Goal: Transaction & Acquisition: Purchase product/service

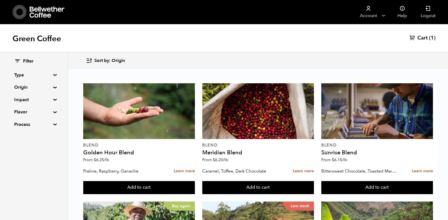
scroll to position [255, 0]
click at [140, 181] on button "Add to cart" at bounding box center [139, 187] width 112 height 13
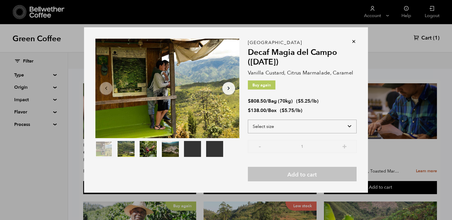
click at [296, 125] on select "Select size Bag (70kg) (154 lbs) Box (24 lbs)" at bounding box center [302, 127] width 109 height 14
select select "bag"
click at [248, 120] on select "Select size Bag (70kg) (154 lbs) Box (24 lbs)" at bounding box center [302, 127] width 109 height 14
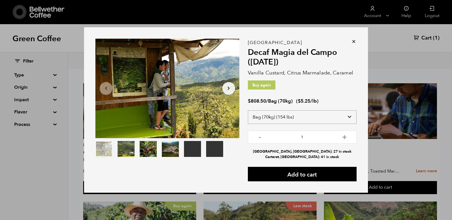
click at [310, 114] on select "Select size Bag (70kg) (154 lbs) Box (24 lbs)" at bounding box center [302, 117] width 109 height 14
click at [310, 115] on select "Select size Bag (70kg) (154 lbs) Box (24 lbs)" at bounding box center [302, 117] width 109 height 14
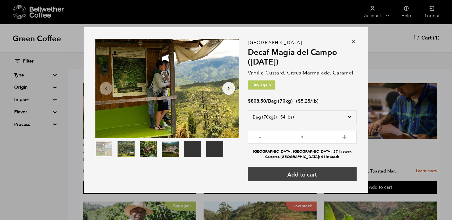
click at [305, 173] on button "Add to cart" at bounding box center [302, 174] width 109 height 14
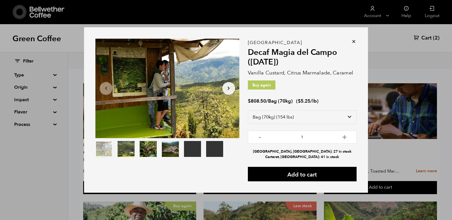
click at [127, 148] on button "item 1" at bounding box center [126, 150] width 17 height 16
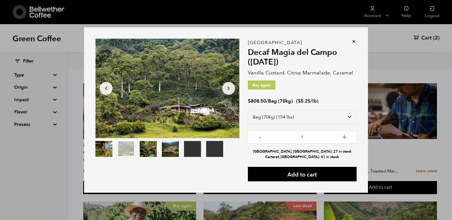
click at [147, 148] on button "item 2" at bounding box center [148, 150] width 17 height 16
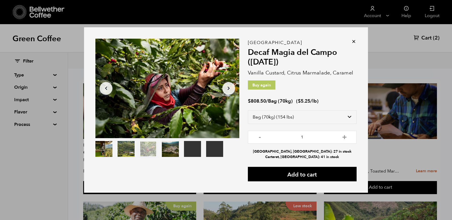
click at [163, 149] on button "item 3" at bounding box center [170, 150] width 17 height 16
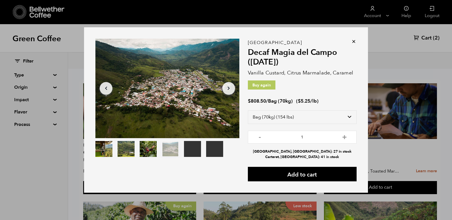
click at [189, 149] on button "item 4" at bounding box center [192, 150] width 17 height 16
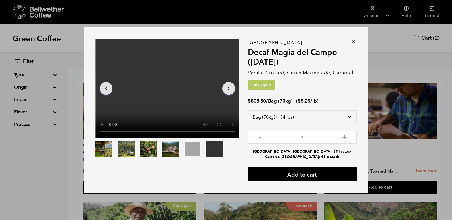
click at [212, 148] on button "item 5" at bounding box center [214, 150] width 17 height 16
click at [104, 150] on button "item 0" at bounding box center [103, 150] width 17 height 16
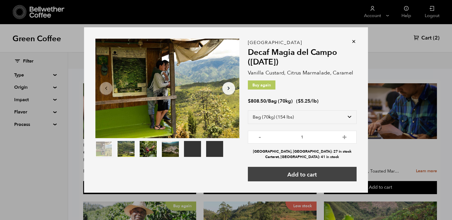
click at [302, 172] on button "Add to cart" at bounding box center [302, 174] width 109 height 14
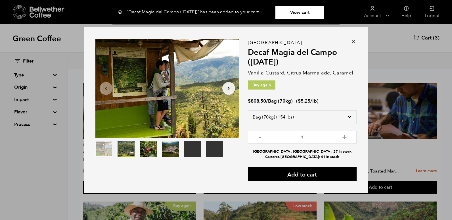
click at [354, 40] on icon at bounding box center [354, 42] width 6 height 6
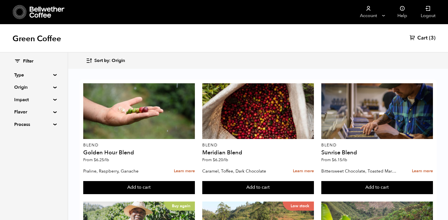
scroll to position [199, 0]
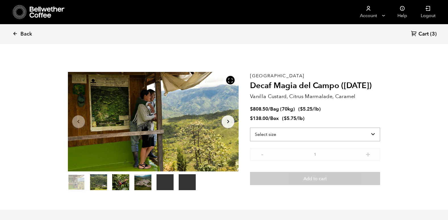
scroll to position [247, 302]
click at [23, 34] on span "Back" at bounding box center [26, 34] width 12 height 7
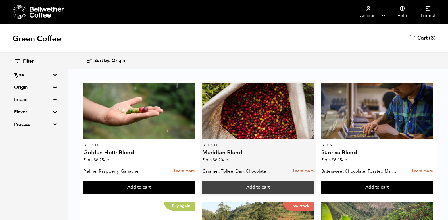
scroll to position [57, 0]
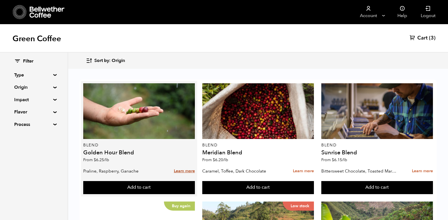
click at [186, 165] on link "Learn more" at bounding box center [184, 171] width 21 height 12
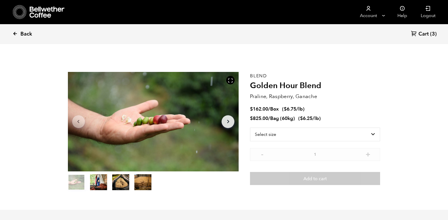
click at [24, 33] on span "Back" at bounding box center [26, 34] width 12 height 7
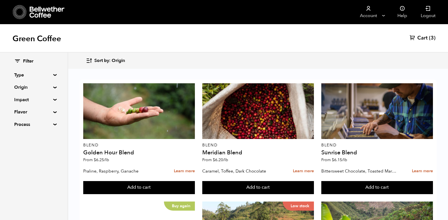
scroll to position [227, 0]
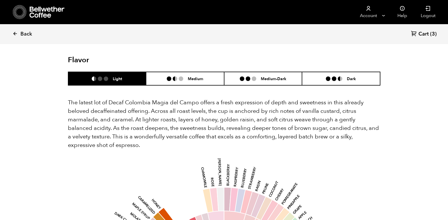
scroll to position [511, 0]
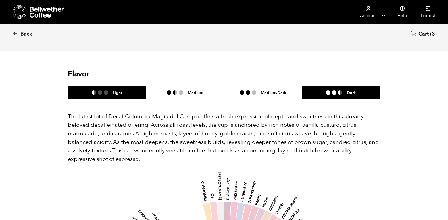
click at [335, 90] on li at bounding box center [334, 92] width 5 height 5
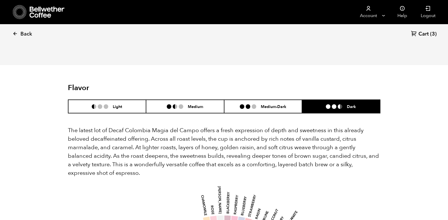
scroll to position [483, 0]
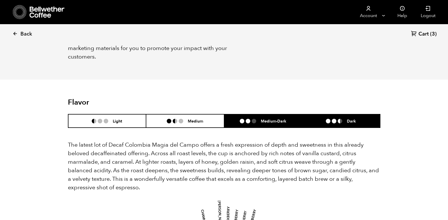
click at [284, 114] on li "Medium-Dark" at bounding box center [263, 120] width 78 height 13
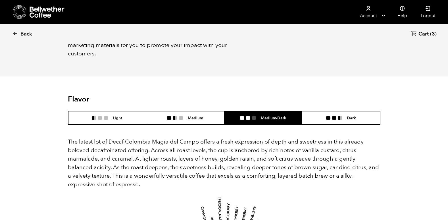
scroll to position [454, 0]
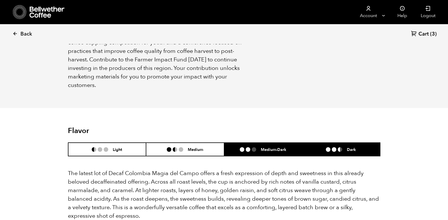
click at [325, 143] on li "Dark" at bounding box center [341, 149] width 78 height 13
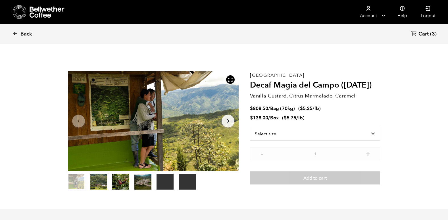
scroll to position [0, 0]
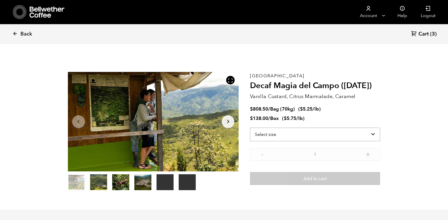
click at [290, 133] on select "Select size Bag (70kg) (154 lbs) Box (24 lbs)" at bounding box center [315, 134] width 130 height 14
click at [290, 137] on select "Select size Bag (70kg) (154 lbs) Box (24 lbs)" at bounding box center [315, 134] width 130 height 14
click at [31, 35] on span "Back" at bounding box center [26, 34] width 12 height 7
